Goal: Transaction & Acquisition: Purchase product/service

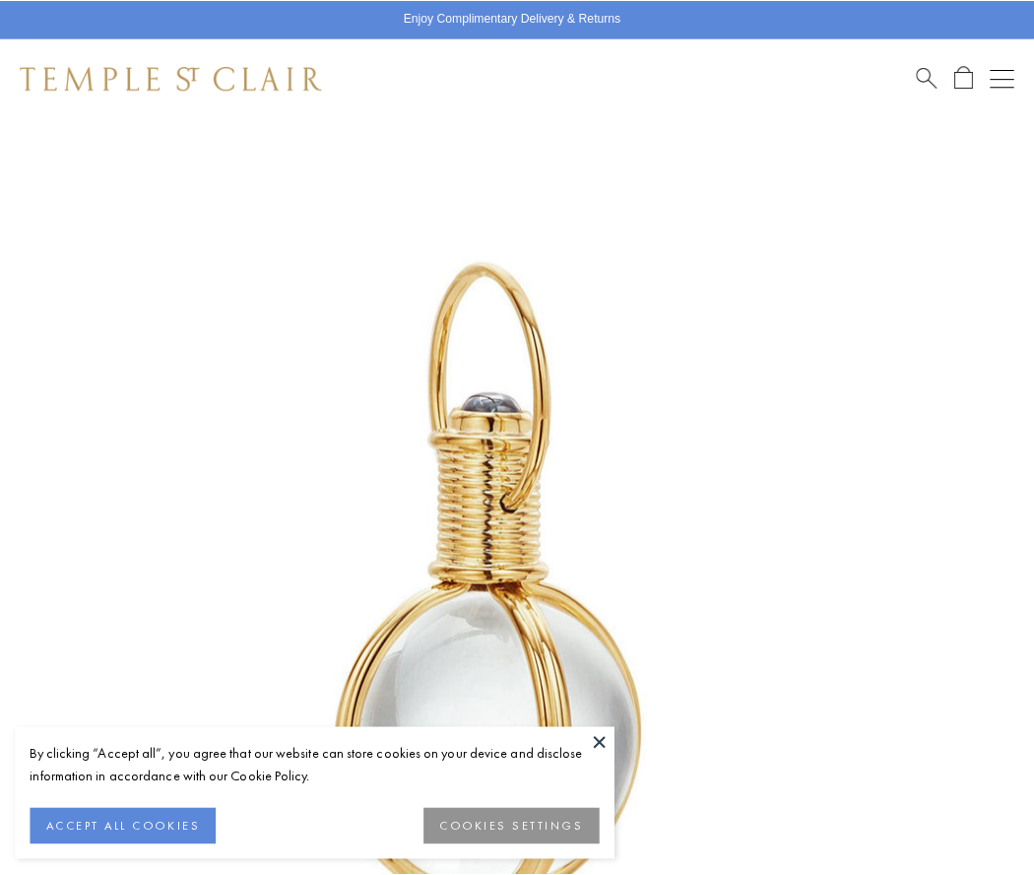
scroll to position [510, 0]
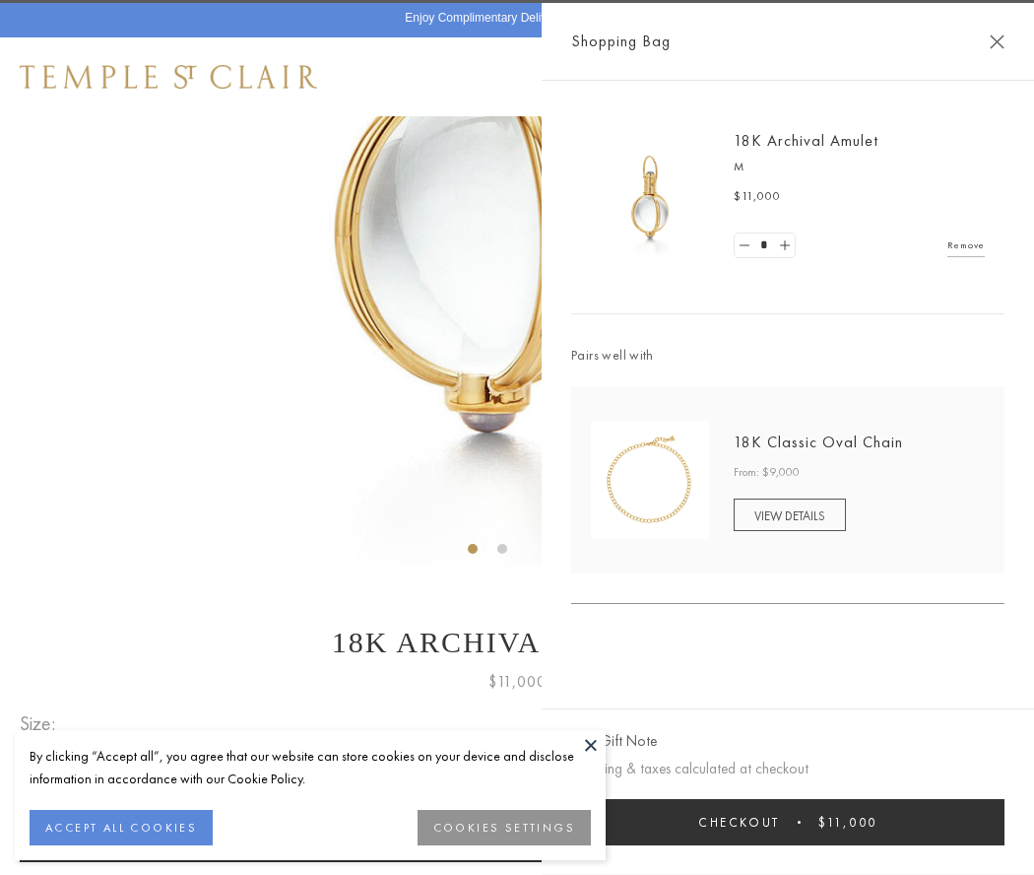
click at [788, 822] on button "Checkout $11,000" at bounding box center [787, 822] width 433 height 46
